Goal: Find specific page/section: Find specific page/section

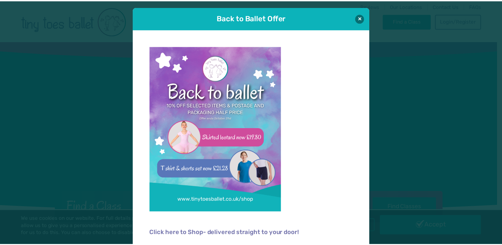
scroll to position [4, 0]
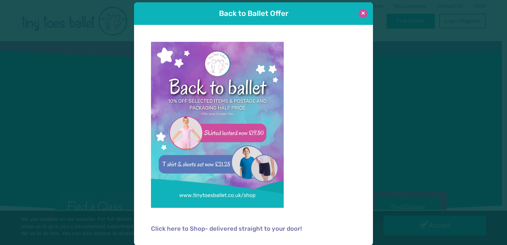
click at [360, 14] on button at bounding box center [362, 13] width 9 height 9
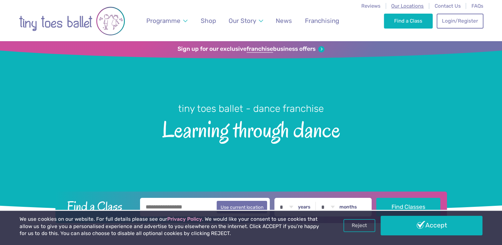
click at [412, 6] on span "Our Locations" at bounding box center [407, 6] width 32 height 6
click at [405, 6] on span "Our Locations" at bounding box center [407, 6] width 32 height 6
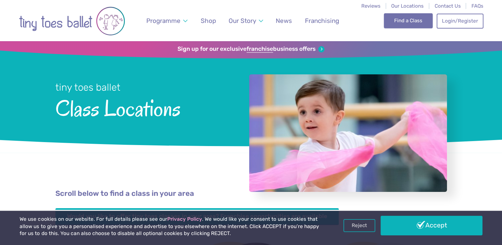
click at [409, 16] on link "Find a Class" at bounding box center [408, 20] width 49 height 15
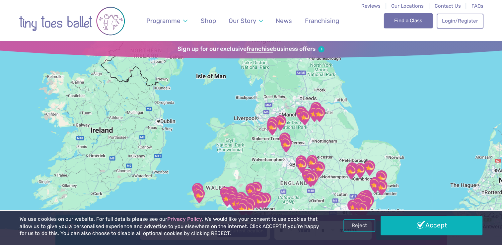
click at [418, 22] on link "Find a Class" at bounding box center [408, 20] width 49 height 15
click at [355, 227] on link "Reject" at bounding box center [359, 225] width 32 height 13
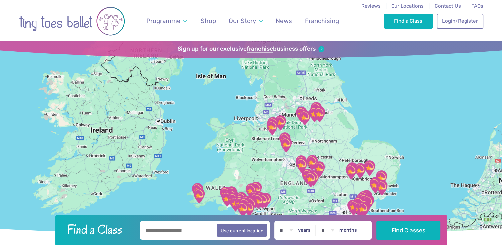
click at [157, 233] on input "text" at bounding box center [205, 230] width 130 height 19
type input "*****"
click at [376, 221] on button "Find Classes" at bounding box center [408, 230] width 64 height 19
